Goal: Ask a question

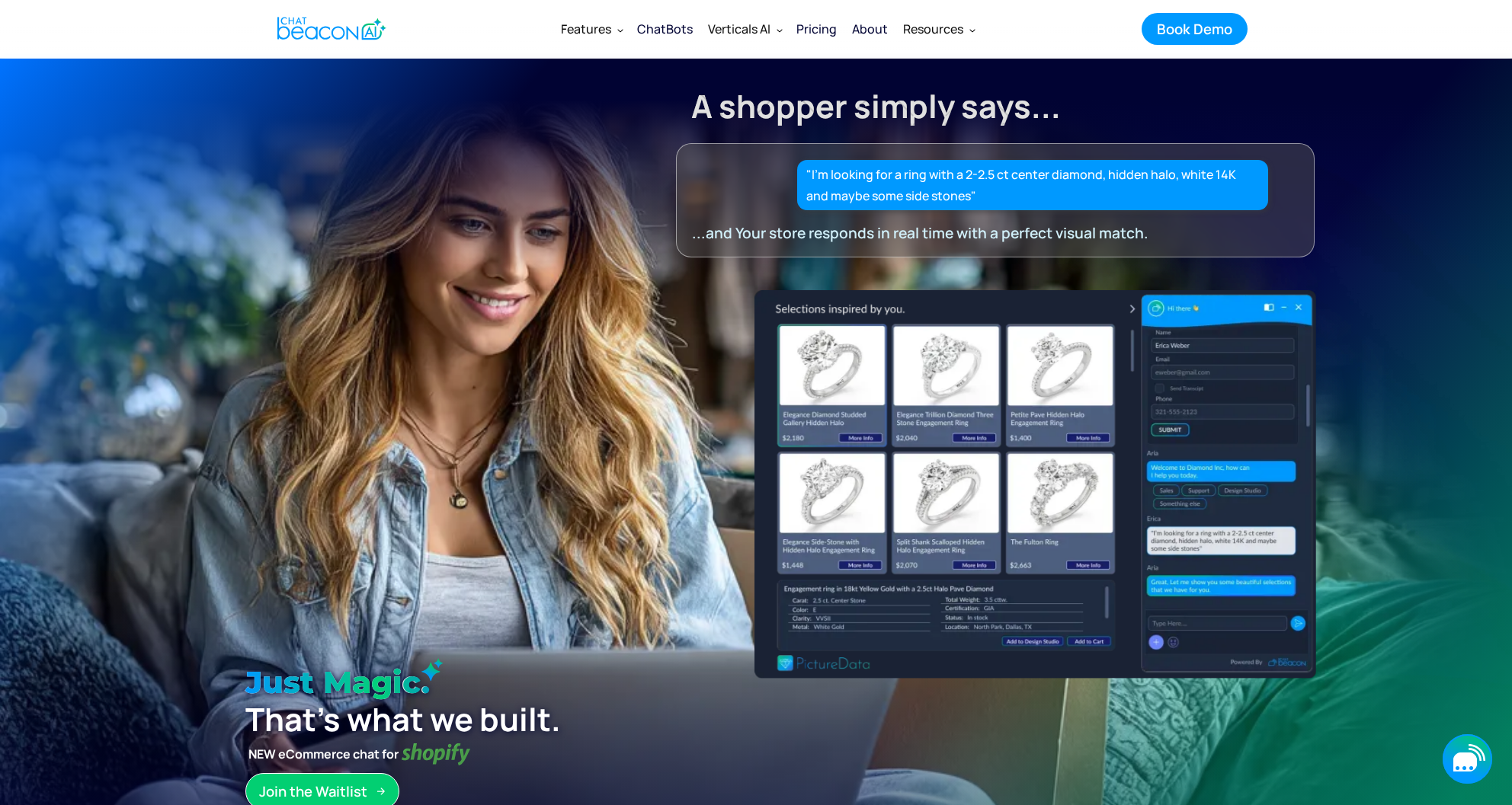
click at [1477, 778] on icon "button" at bounding box center [1467, 759] width 50 height 50
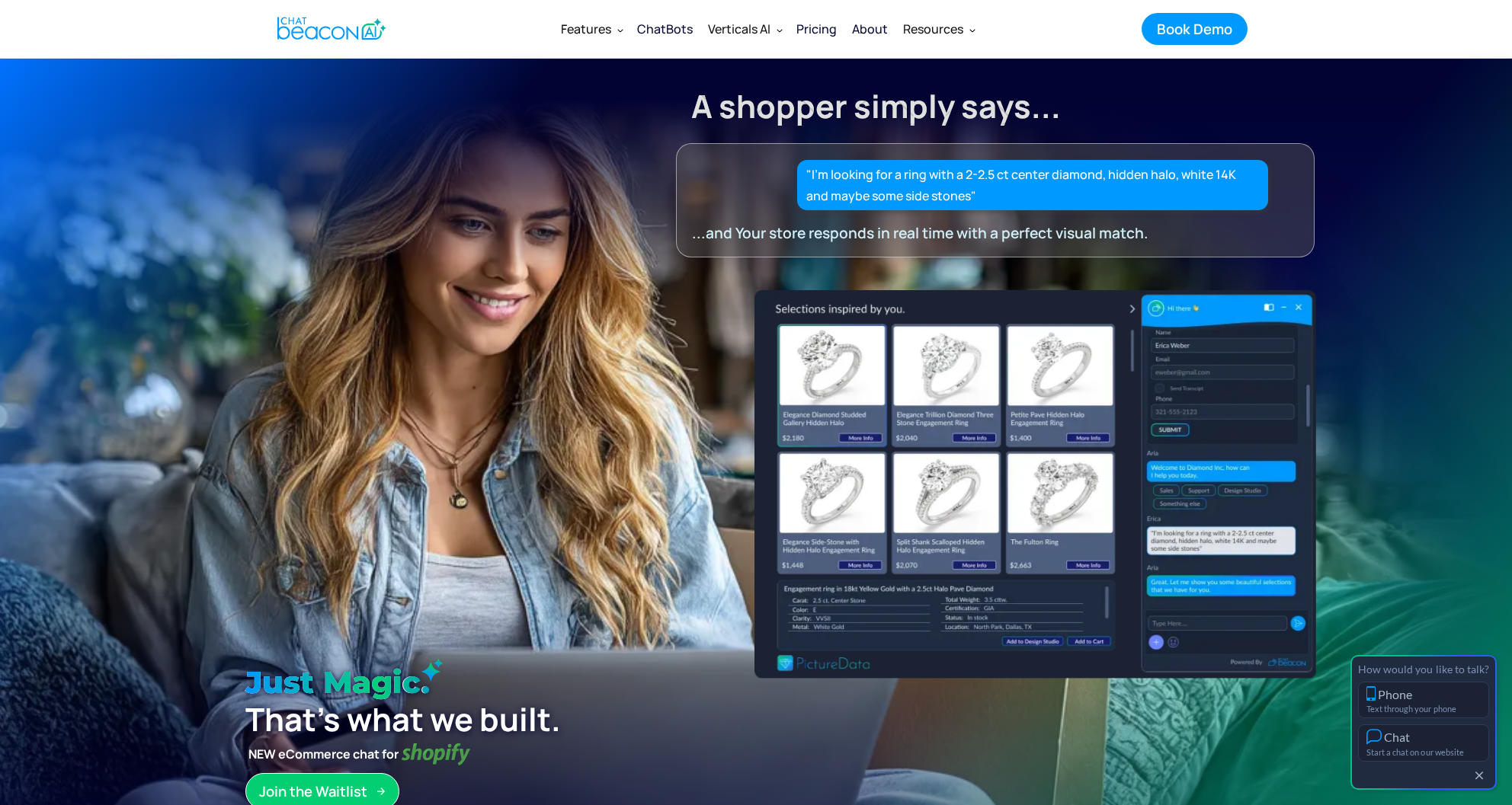
click at [1453, 743] on div "Chat" at bounding box center [1423, 737] width 114 height 16
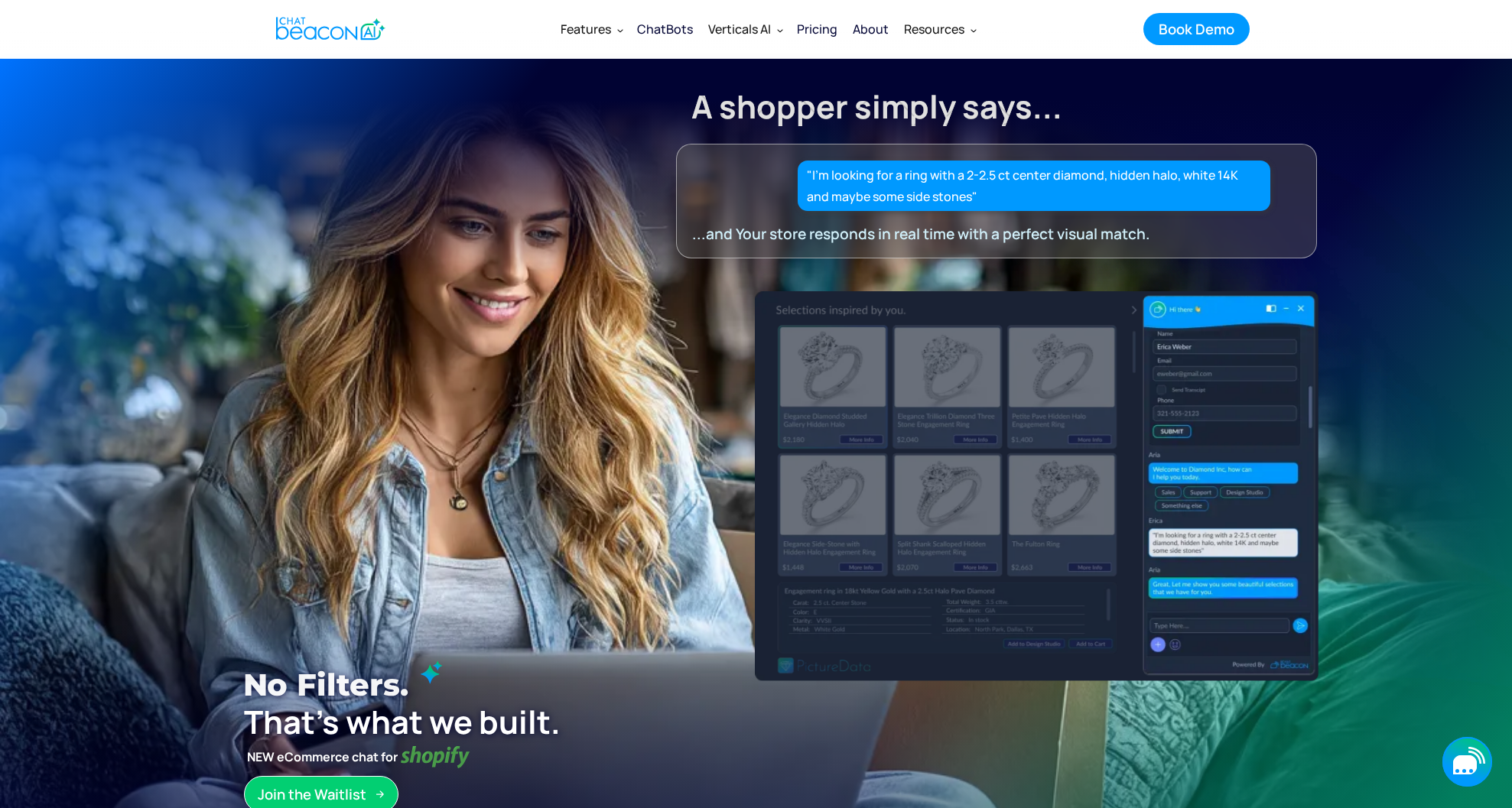
click at [1450, 757] on icon "button" at bounding box center [1466, 762] width 50 height 50
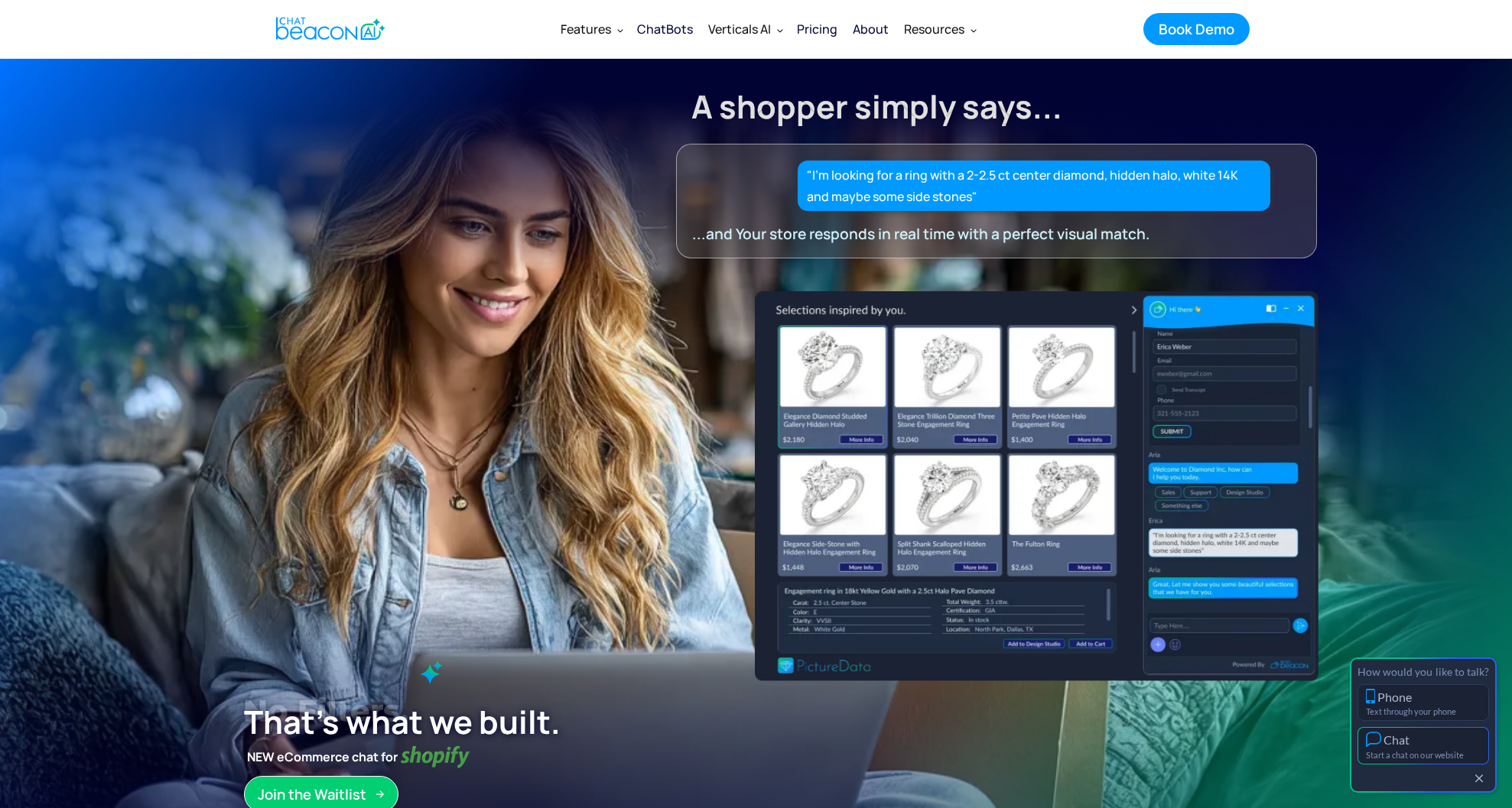
click at [1442, 756] on div "Start a chat on our website" at bounding box center [1424, 754] width 115 height 10
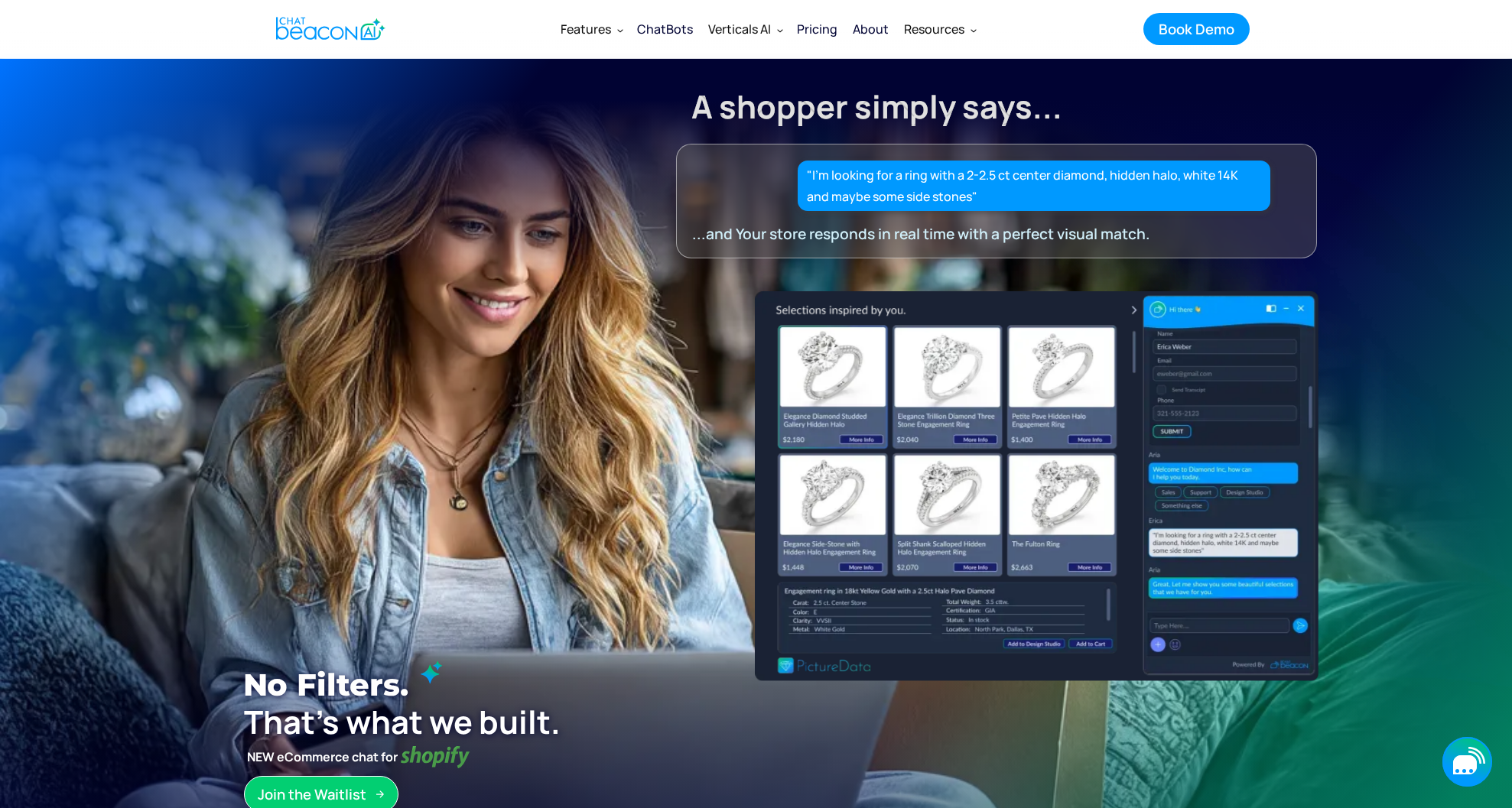
click at [1461, 778] on icon "button" at bounding box center [1466, 762] width 50 height 50
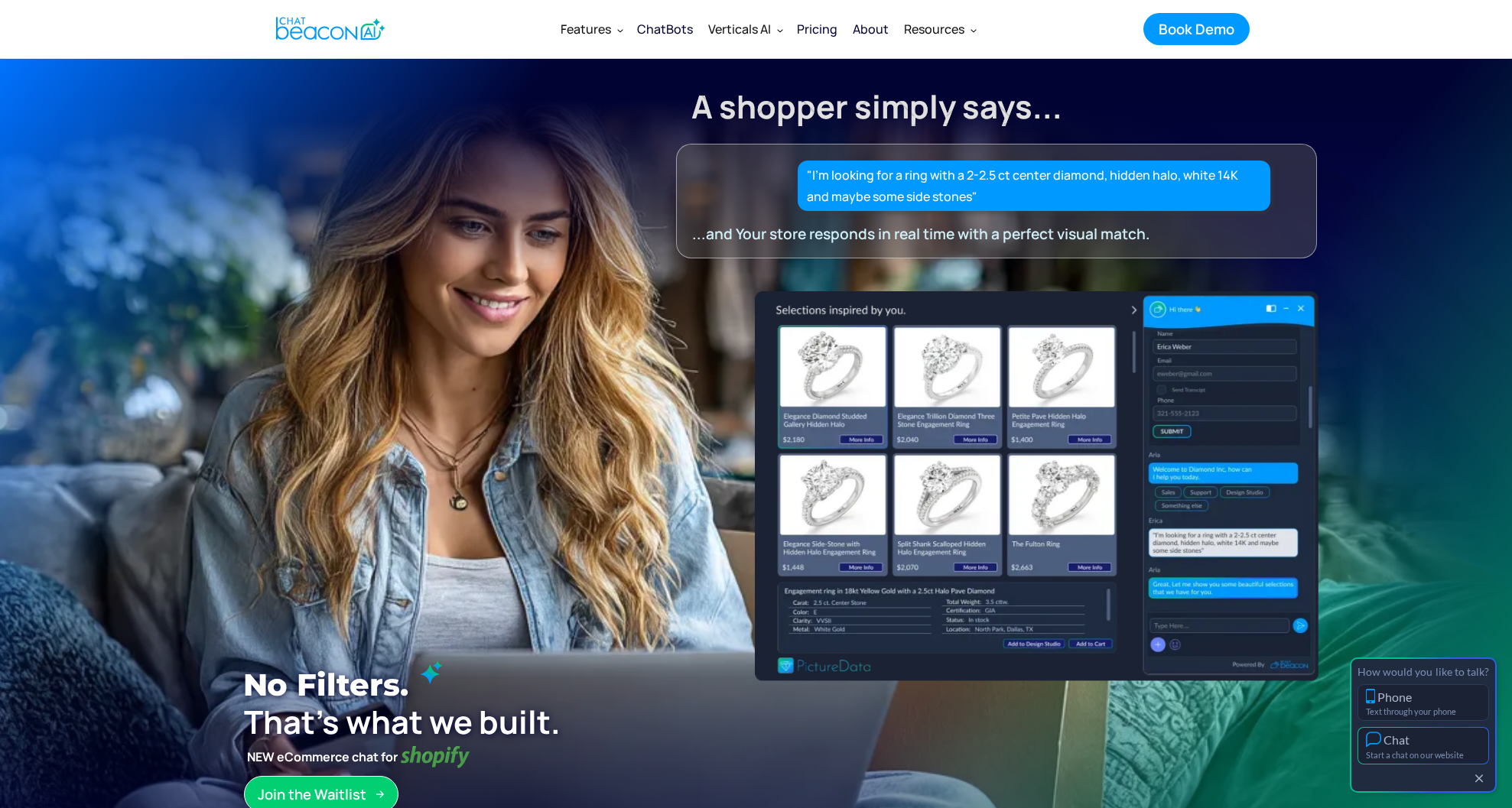
click at [1444, 748] on button "Chat Start a chat on our website" at bounding box center [1423, 745] width 131 height 37
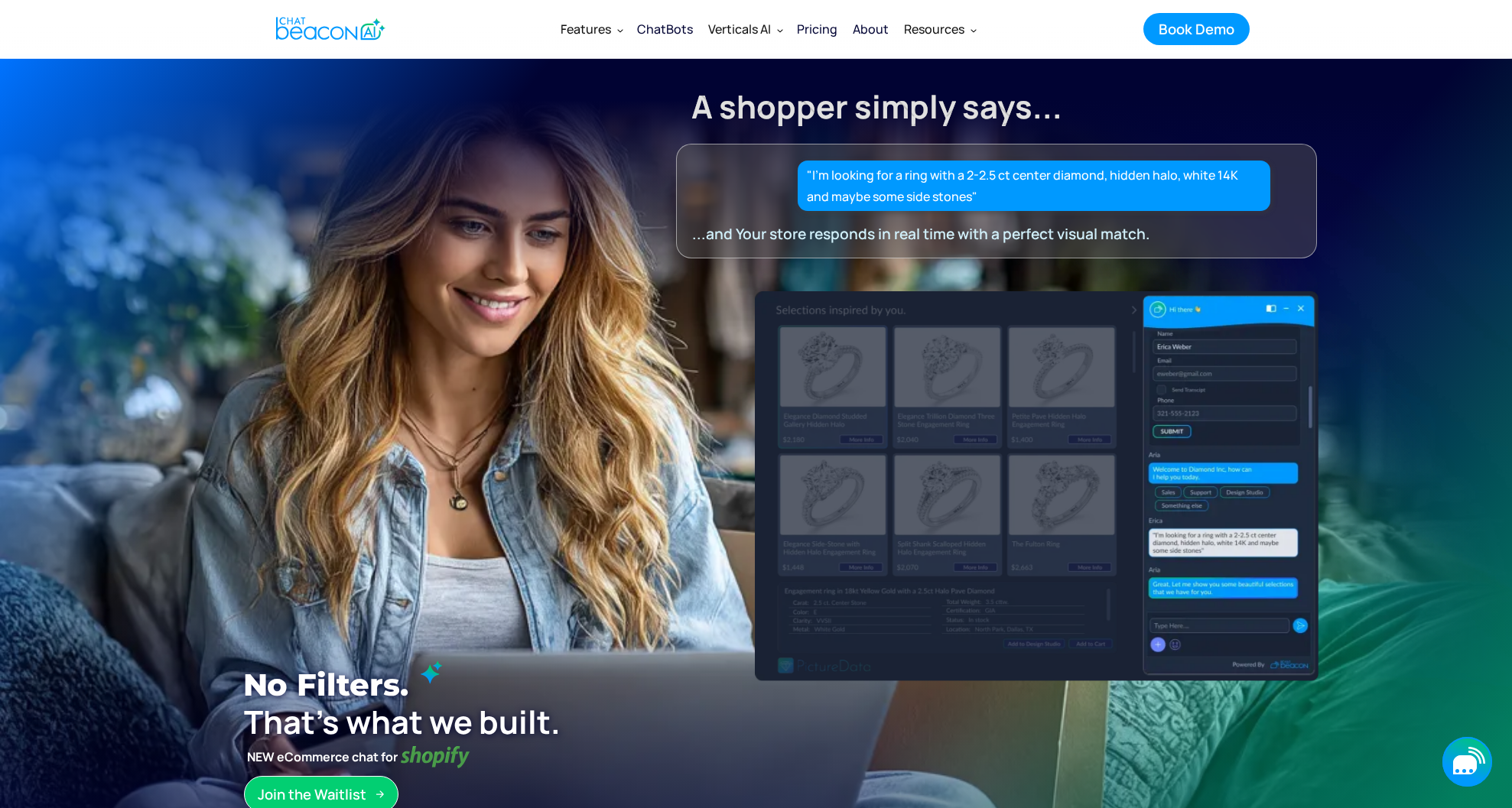
click at [1470, 763] on icon "button" at bounding box center [1465, 764] width 24 height 19
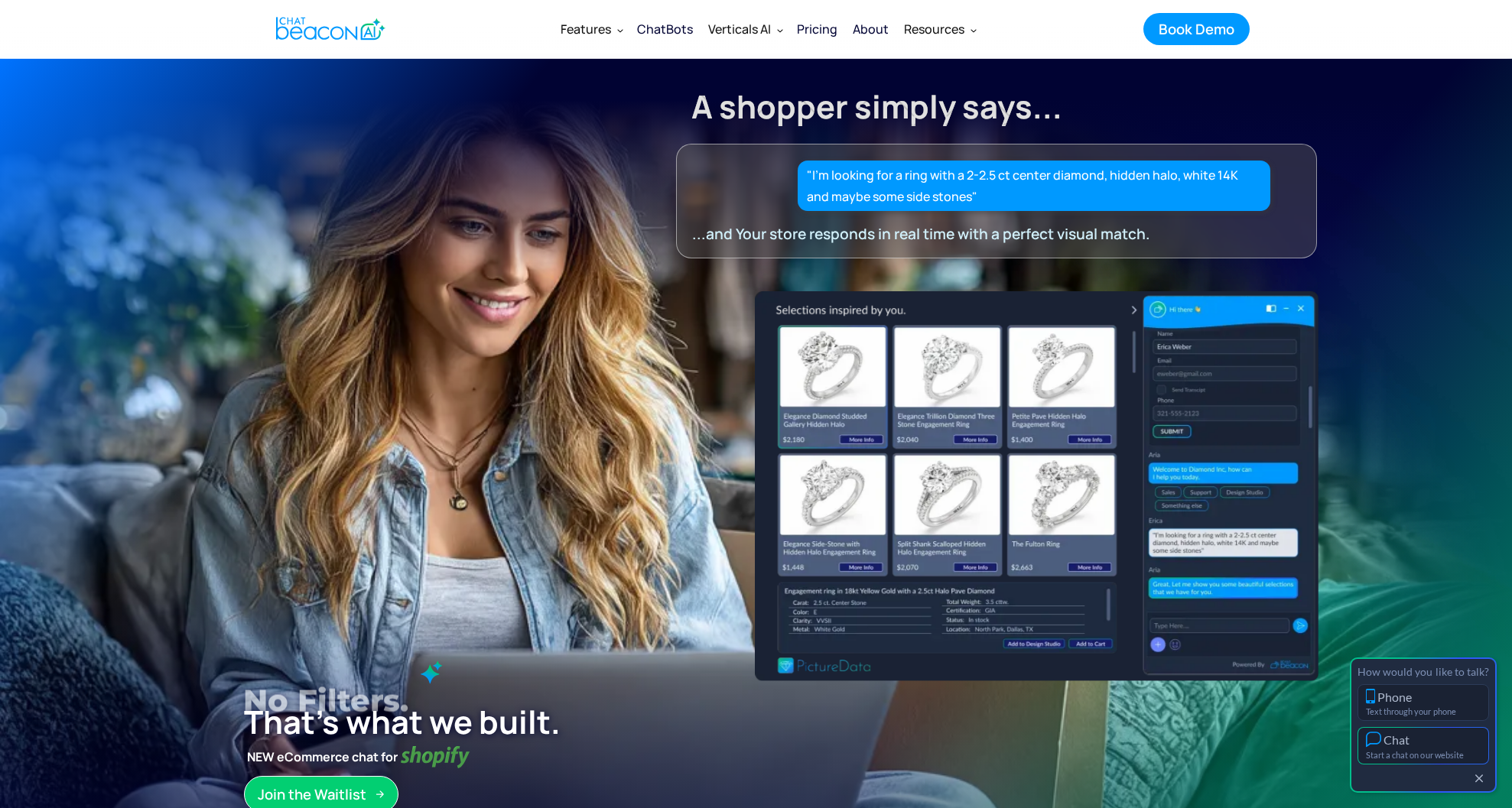
click at [1466, 754] on div "Start a chat on our website" at bounding box center [1424, 754] width 115 height 10
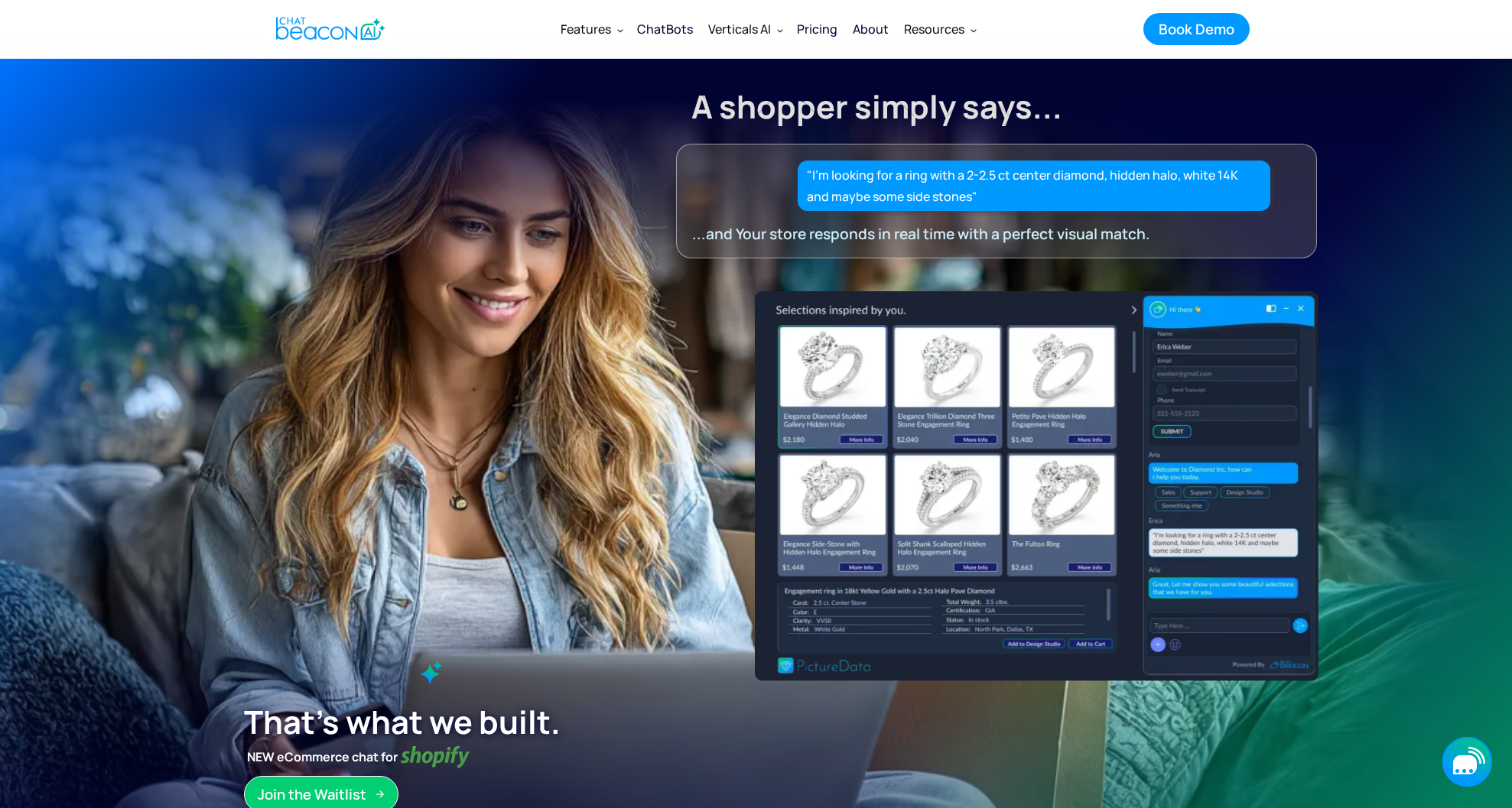
click at [1461, 766] on icon "button" at bounding box center [1465, 764] width 24 height 19
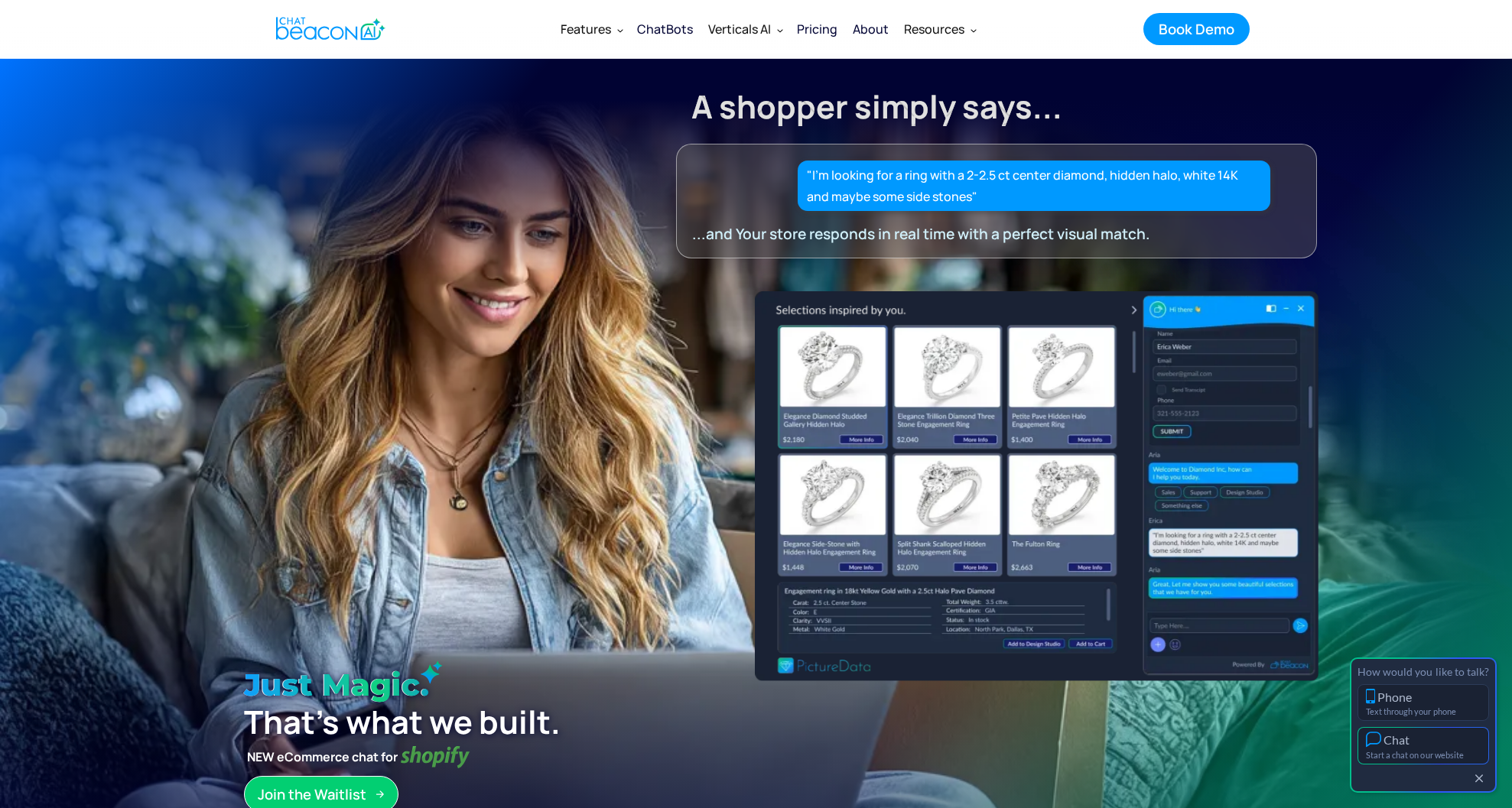
click at [1433, 737] on div "Chat" at bounding box center [1424, 740] width 115 height 16
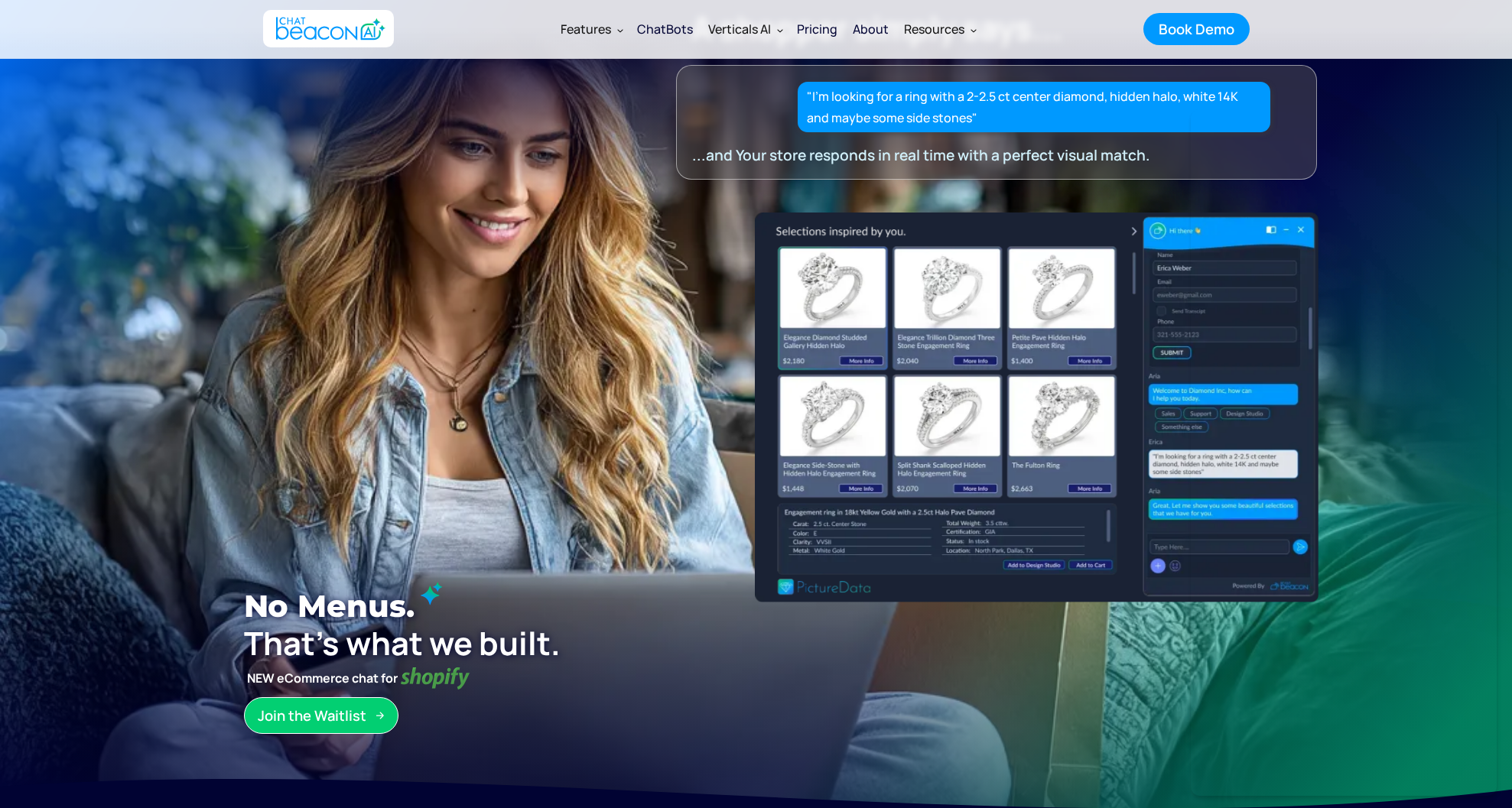
scroll to position [5, 0]
